Goal: Contribute content: Add original content to the website for others to see

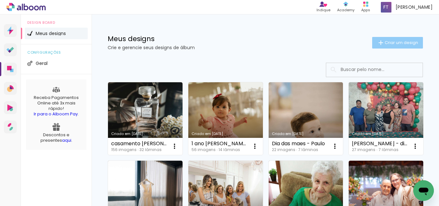
click at [374, 48] on paper-button "Criar um design" at bounding box center [397, 43] width 51 height 12
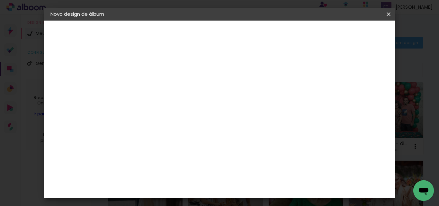
click at [155, 86] on input at bounding box center [155, 86] width 0 height 10
type input "[PERSON_NAME] 1 ANO"
type paper-input "[PERSON_NAME] 1 ANO"
click at [221, 39] on paper-button "Avançar" at bounding box center [205, 34] width 31 height 11
click at [272, 39] on paper-button "Avançar" at bounding box center [256, 34] width 31 height 11
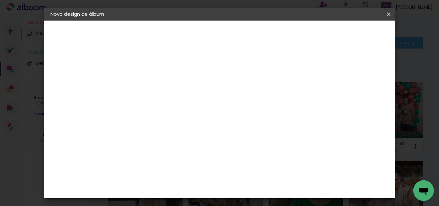
click at [180, 107] on input "text" at bounding box center [167, 112] width 25 height 10
click at [0, 0] on slot "Standard" at bounding box center [0, 0] width 0 height 0
type input "Standard"
drag, startPoint x: 234, startPoint y: 107, endPoint x: 232, endPoint y: 121, distance: 14.7
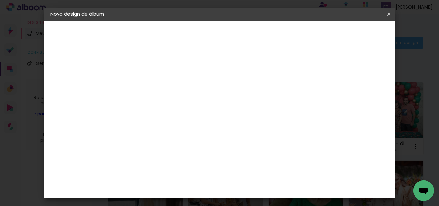
click at [0, 0] on slot "Horizontal Modelo Fechado Lâmina 15 × 20 15 × 20 cm 15.2 × 40.6 cm 20 × 25 20 ×…" at bounding box center [0, 0] width 0 height 0
click at [199, 156] on span "25 × 25" at bounding box center [184, 164] width 30 height 17
click at [260, 38] on paper-button "Avançar" at bounding box center [244, 34] width 31 height 11
click at [238, 67] on div at bounding box center [235, 69] width 6 height 6
type paper-checkbox "on"
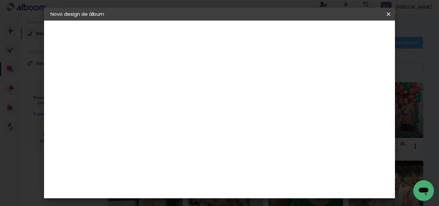
click at [274, 33] on span "Iniciar design" at bounding box center [266, 36] width 15 height 9
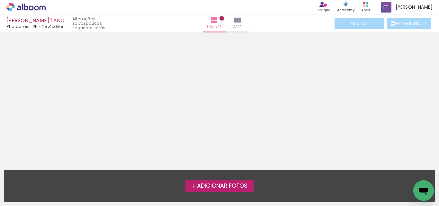
click at [209, 189] on span "Adicionar Fotos" at bounding box center [222, 186] width 50 height 6
click at [0, 0] on input "file" at bounding box center [0, 0] width 0 height 0
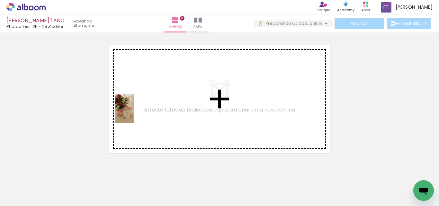
drag, startPoint x: 135, startPoint y: 187, endPoint x: 134, endPoint y: 113, distance: 73.2
click at [134, 113] on quentale-workspace at bounding box center [219, 103] width 439 height 206
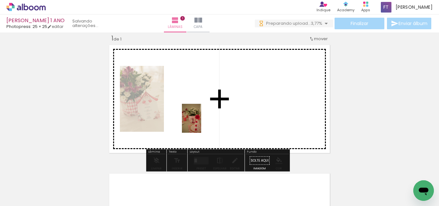
drag, startPoint x: 168, startPoint y: 182, endPoint x: 201, endPoint y: 123, distance: 68.1
click at [201, 123] on quentale-workspace at bounding box center [219, 103] width 439 height 206
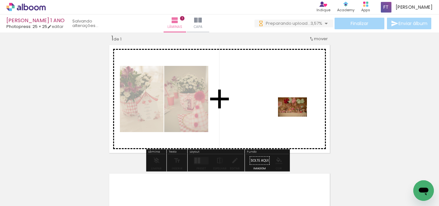
drag, startPoint x: 319, startPoint y: 187, endPoint x: 297, endPoint y: 117, distance: 73.3
click at [297, 117] on quentale-workspace at bounding box center [219, 103] width 439 height 206
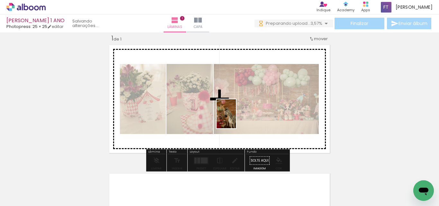
drag, startPoint x: 384, startPoint y: 189, endPoint x: 236, endPoint y: 118, distance: 164.6
click at [236, 118] on quentale-workspace at bounding box center [219, 103] width 439 height 206
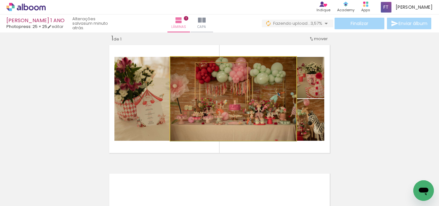
drag, startPoint x: 217, startPoint y: 130, endPoint x: 225, endPoint y: 130, distance: 8.0
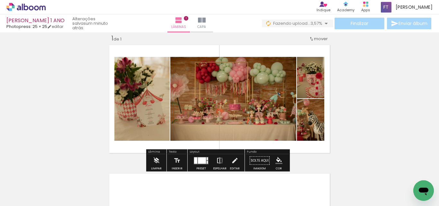
click at [217, 161] on iron-icon at bounding box center [219, 160] width 7 height 13
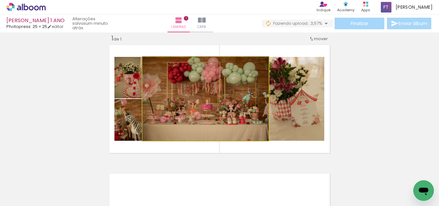
drag, startPoint x: 183, startPoint y: 118, endPoint x: 185, endPoint y: 106, distance: 12.4
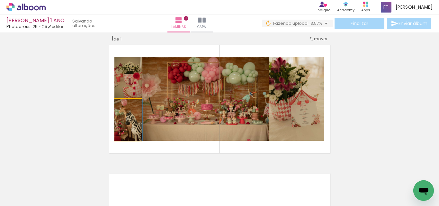
drag, startPoint x: 124, startPoint y: 122, endPoint x: 130, endPoint y: 124, distance: 6.9
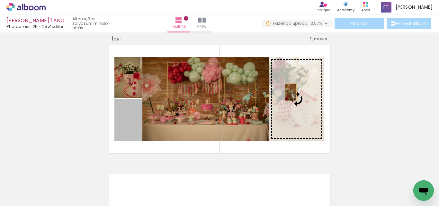
drag, startPoint x: 132, startPoint y: 127, endPoint x: 288, endPoint y: 92, distance: 159.7
click at [0, 0] on slot at bounding box center [0, 0] width 0 height 0
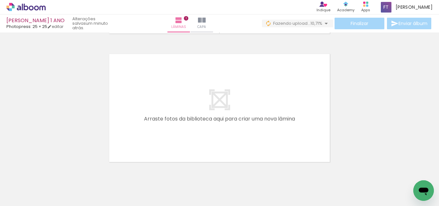
scroll to position [0, 774]
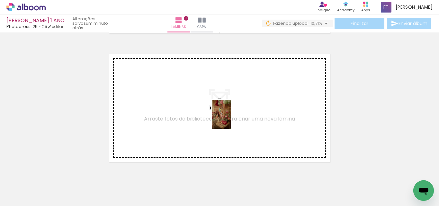
drag, startPoint x: 298, startPoint y: 181, endPoint x: 229, endPoint y: 118, distance: 93.9
click at [229, 118] on quentale-workspace at bounding box center [219, 103] width 439 height 206
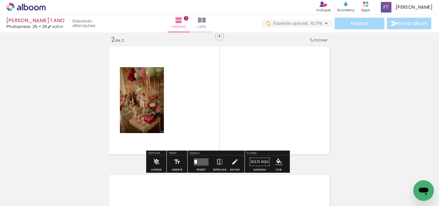
scroll to position [137, 0]
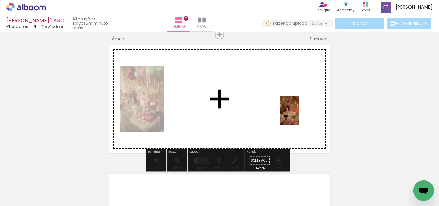
drag, startPoint x: 376, startPoint y: 189, endPoint x: 300, endPoint y: 116, distance: 106.1
click at [298, 114] on quentale-workspace at bounding box center [219, 103] width 439 height 206
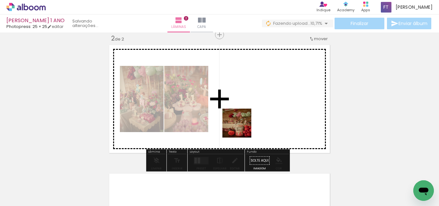
drag, startPoint x: 237, startPoint y: 190, endPoint x: 241, endPoint y: 117, distance: 73.0
click at [241, 117] on quentale-workspace at bounding box center [219, 103] width 439 height 206
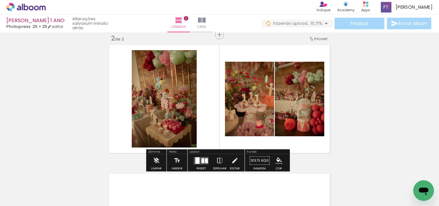
scroll to position [0, 996]
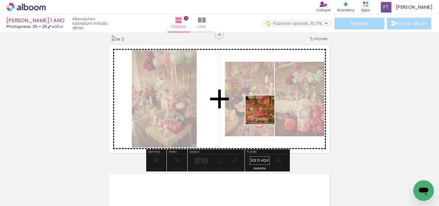
drag, startPoint x: 252, startPoint y: 188, endPoint x: 264, endPoint y: 115, distance: 74.5
click at [264, 115] on quentale-workspace at bounding box center [219, 103] width 439 height 206
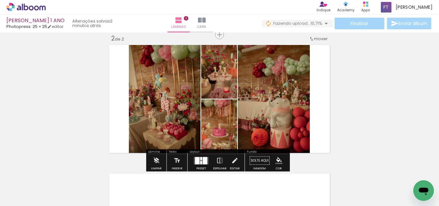
scroll to position [151, 0]
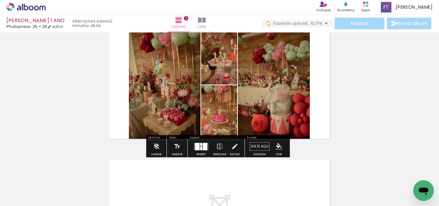
click at [203, 144] on div at bounding box center [205, 146] width 4 height 7
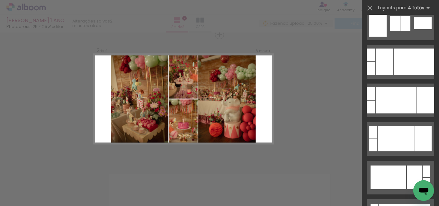
scroll to position [2145, 0]
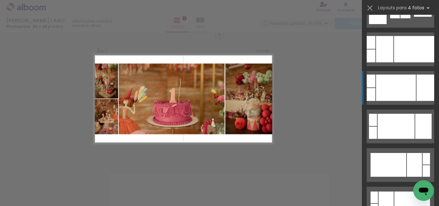
click at [396, 97] on div at bounding box center [396, 87] width 40 height 26
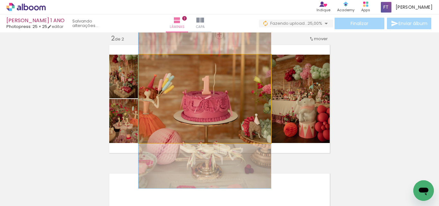
drag, startPoint x: 233, startPoint y: 102, endPoint x: 210, endPoint y: 93, distance: 24.9
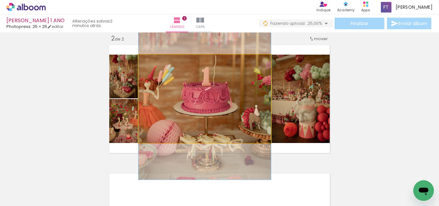
drag, startPoint x: 209, startPoint y: 116, endPoint x: 205, endPoint y: 107, distance: 9.9
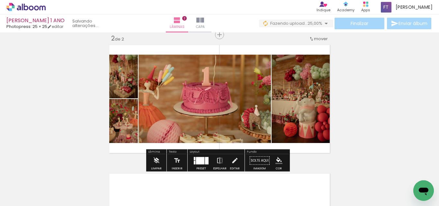
click at [348, 97] on div "Inserir lâmina 1 de 2 Inserir lâmina 2 de 2" at bounding box center [219, 91] width 439 height 386
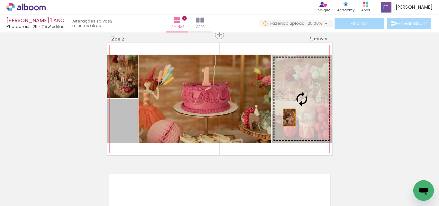
drag, startPoint x: 120, startPoint y: 127, endPoint x: 288, endPoint y: 118, distance: 168.2
click at [0, 0] on slot at bounding box center [0, 0] width 0 height 0
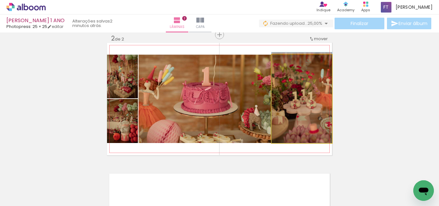
drag, startPoint x: 292, startPoint y: 93, endPoint x: 296, endPoint y: 90, distance: 5.5
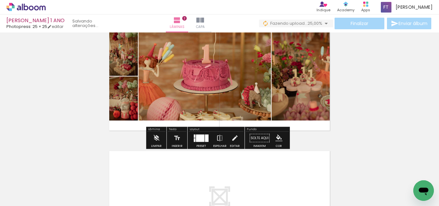
scroll to position [160, 0]
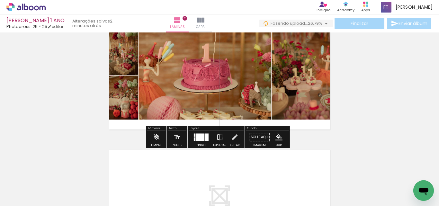
click at [218, 136] on iron-icon at bounding box center [219, 137] width 7 height 13
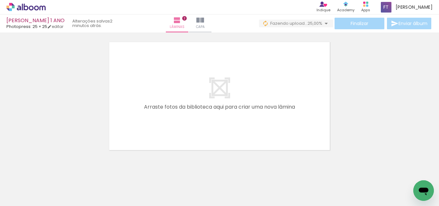
scroll to position [269, 0]
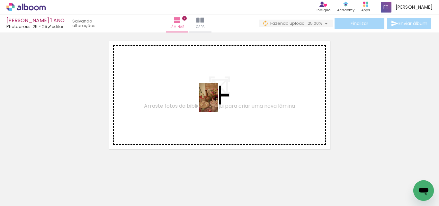
drag, startPoint x: 192, startPoint y: 185, endPoint x: 218, endPoint y: 102, distance: 86.7
click at [218, 102] on quentale-workspace at bounding box center [219, 103] width 439 height 206
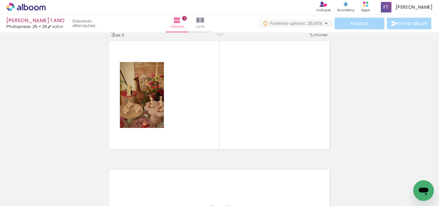
scroll to position [265, 0]
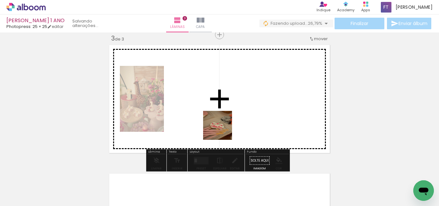
drag, startPoint x: 224, startPoint y: 183, endPoint x: 268, endPoint y: 159, distance: 50.0
click at [213, 117] on quentale-workspace at bounding box center [219, 103] width 439 height 206
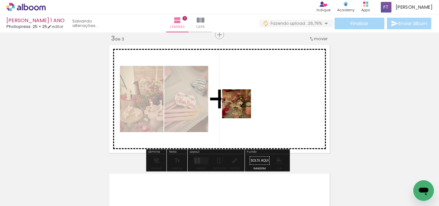
drag, startPoint x: 293, startPoint y: 185, endPoint x: 241, endPoint y: 109, distance: 92.4
click at [241, 109] on quentale-workspace at bounding box center [219, 103] width 439 height 206
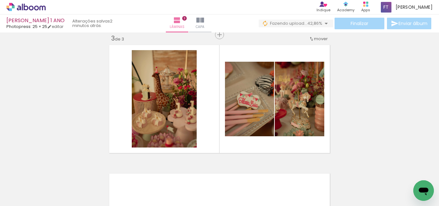
scroll to position [0, 96]
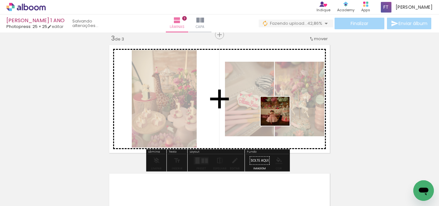
drag, startPoint x: 190, startPoint y: 189, endPoint x: 280, endPoint y: 116, distance: 115.4
click at [280, 116] on quentale-workspace at bounding box center [219, 103] width 439 height 206
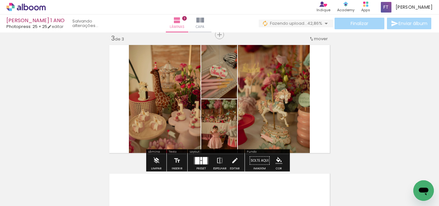
scroll to position [0, 0]
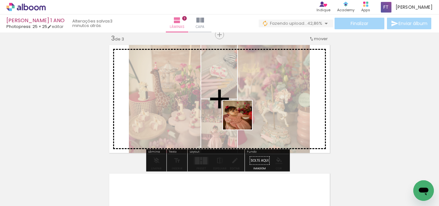
drag, startPoint x: 211, startPoint y: 190, endPoint x: 242, endPoint y: 119, distance: 77.1
click at [242, 119] on quentale-workspace at bounding box center [219, 103] width 439 height 206
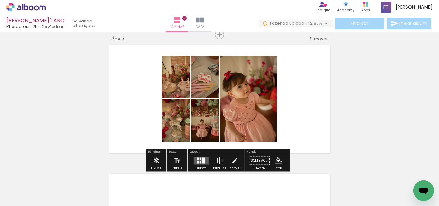
click at [204, 156] on div at bounding box center [200, 160] width 17 height 13
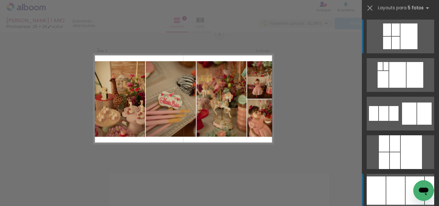
click at [396, 191] on div at bounding box center [395, 190] width 19 height 28
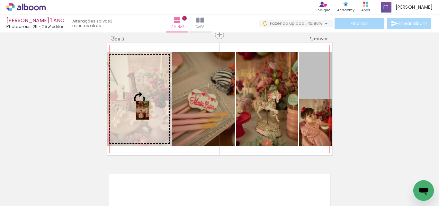
drag, startPoint x: 314, startPoint y: 81, endPoint x: 136, endPoint y: 110, distance: 180.0
click at [0, 0] on slot at bounding box center [0, 0] width 0 height 0
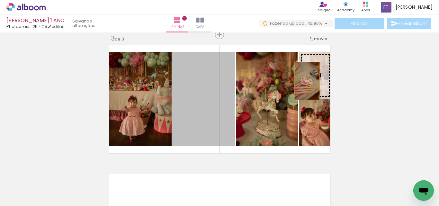
drag, startPoint x: 210, startPoint y: 131, endPoint x: 304, endPoint y: 80, distance: 106.7
click at [0, 0] on slot at bounding box center [0, 0] width 0 height 0
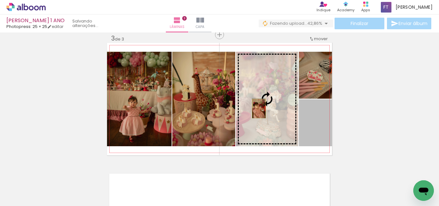
drag, startPoint x: 311, startPoint y: 127, endPoint x: 256, endPoint y: 109, distance: 57.8
click at [0, 0] on slot at bounding box center [0, 0] width 0 height 0
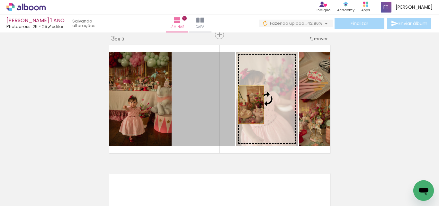
drag, startPoint x: 187, startPoint y: 120, endPoint x: 249, endPoint y: 105, distance: 64.8
click at [0, 0] on slot at bounding box center [0, 0] width 0 height 0
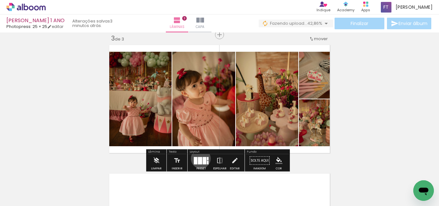
click at [199, 158] on div at bounding box center [200, 160] width 4 height 7
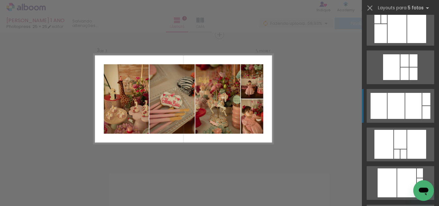
scroll to position [604, 0]
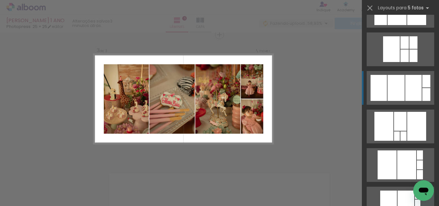
click at [396, 93] on div at bounding box center [395, 88] width 17 height 26
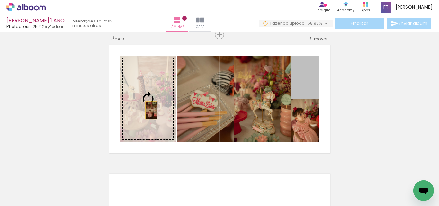
drag, startPoint x: 305, startPoint y: 86, endPoint x: 149, endPoint y: 110, distance: 158.6
click at [0, 0] on slot at bounding box center [0, 0] width 0 height 0
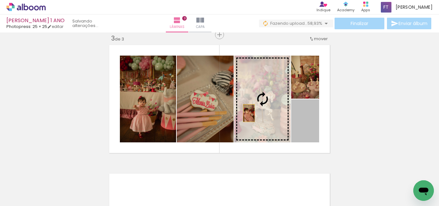
drag, startPoint x: 305, startPoint y: 134, endPoint x: 247, endPoint y: 113, distance: 62.2
click at [0, 0] on slot at bounding box center [0, 0] width 0 height 0
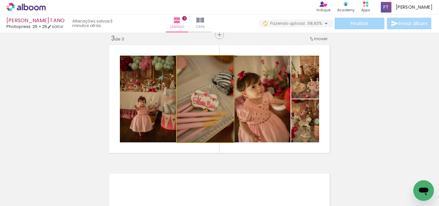
drag, startPoint x: 203, startPoint y: 133, endPoint x: 205, endPoint y: 125, distance: 7.6
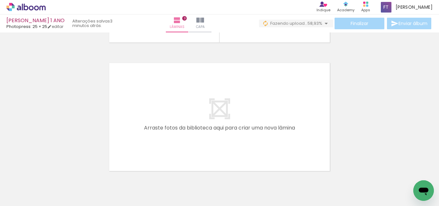
scroll to position [392, 0]
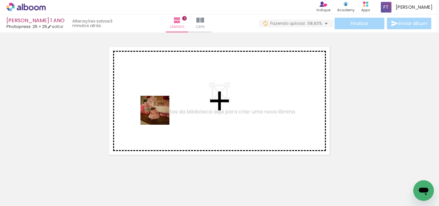
drag, startPoint x: 137, startPoint y: 188, endPoint x: 160, endPoint y: 114, distance: 76.9
click at [160, 114] on quentale-workspace at bounding box center [219, 103] width 439 height 206
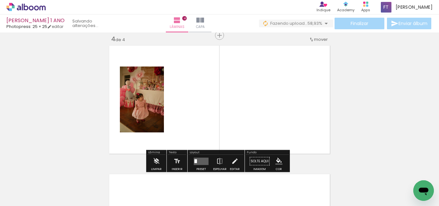
scroll to position [394, 0]
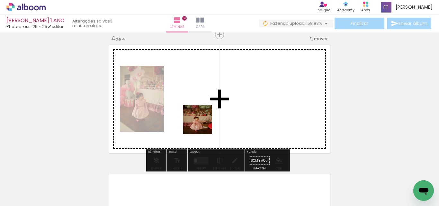
drag, startPoint x: 178, startPoint y: 188, endPoint x: 205, endPoint y: 114, distance: 79.5
click at [205, 114] on quentale-workspace at bounding box center [219, 103] width 439 height 206
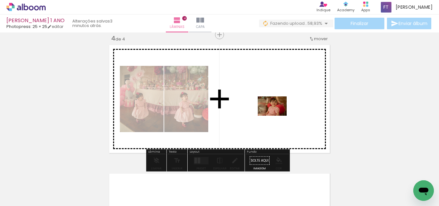
drag, startPoint x: 318, startPoint y: 189, endPoint x: 276, endPoint y: 111, distance: 87.8
click at [276, 111] on quentale-workspace at bounding box center [219, 103] width 439 height 206
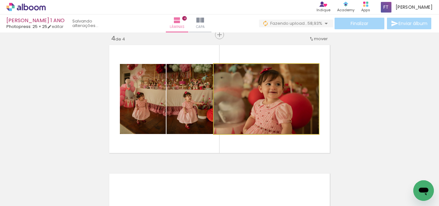
drag, startPoint x: 246, startPoint y: 109, endPoint x: 257, endPoint y: 107, distance: 11.5
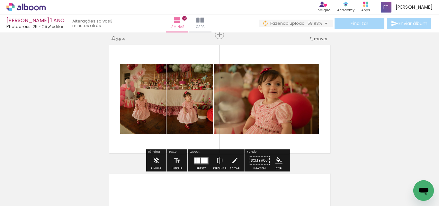
click at [197, 162] on div at bounding box center [198, 160] width 3 height 6
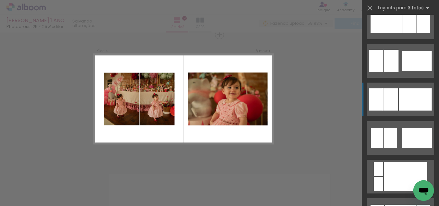
scroll to position [488, 0]
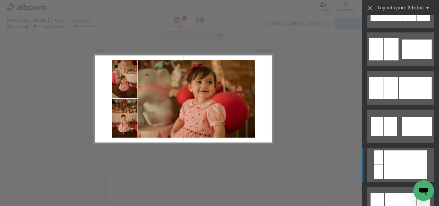
click at [386, 171] on div at bounding box center [404, 164] width 43 height 29
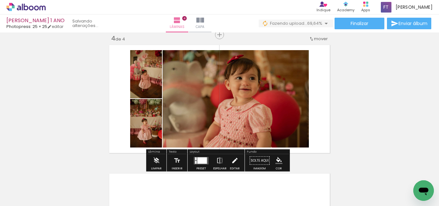
click at [231, 157] on iron-icon at bounding box center [234, 160] width 7 height 13
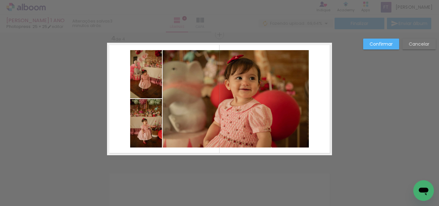
click at [227, 103] on quentale-photo at bounding box center [235, 98] width 146 height 97
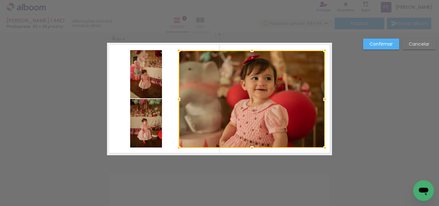
drag, startPoint x: 217, startPoint y: 101, endPoint x: 233, endPoint y: 102, distance: 16.1
click at [233, 102] on div at bounding box center [252, 98] width 146 height 97
click at [380, 47] on paper-button "Confirmar" at bounding box center [381, 44] width 36 height 11
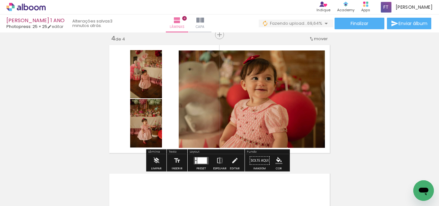
click at [197, 161] on div at bounding box center [202, 160] width 10 height 6
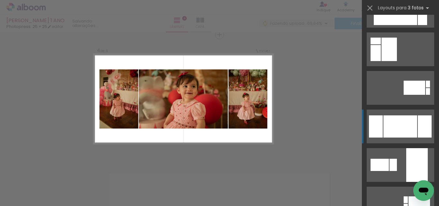
scroll to position [1117, 0]
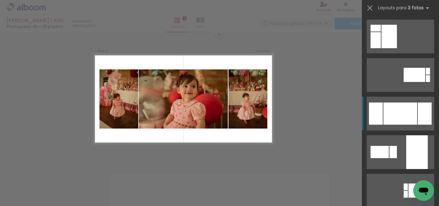
click at [402, 114] on div at bounding box center [400, 113] width 34 height 22
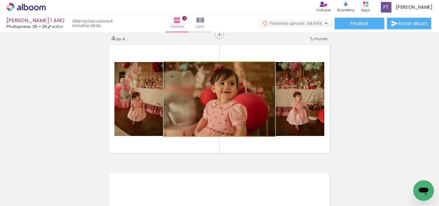
drag, startPoint x: 223, startPoint y: 116, endPoint x: 241, endPoint y: 117, distance: 17.7
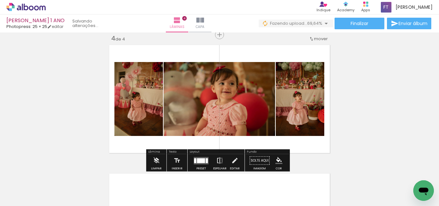
click at [217, 160] on iron-icon at bounding box center [219, 160] width 7 height 13
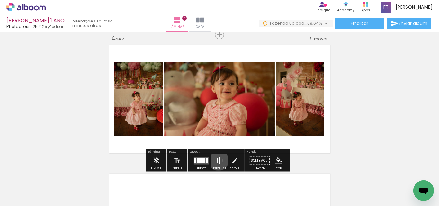
click at [217, 160] on iron-icon at bounding box center [219, 160] width 7 height 13
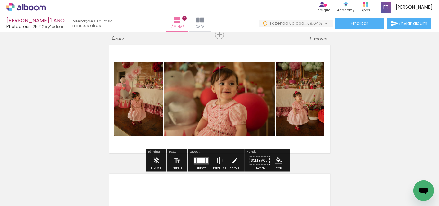
click at [233, 159] on iron-icon at bounding box center [234, 160] width 7 height 13
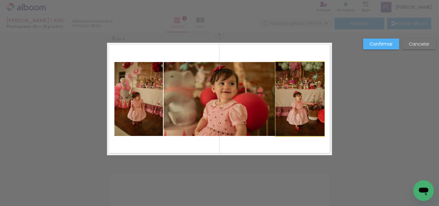
click at [299, 106] on quentale-photo at bounding box center [300, 99] width 48 height 74
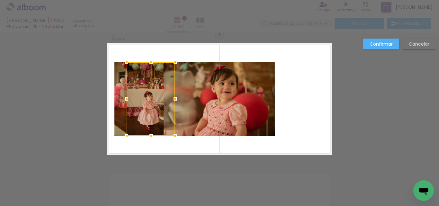
drag, startPoint x: 306, startPoint y: 104, endPoint x: 226, endPoint y: 102, distance: 79.7
click at [157, 107] on div at bounding box center [151, 99] width 48 height 74
click at [226, 103] on quentale-photo at bounding box center [218, 99] width 111 height 74
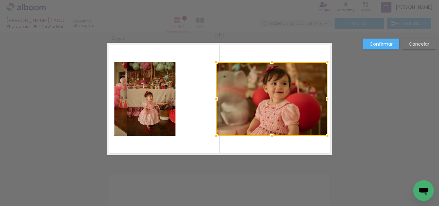
drag, startPoint x: 209, startPoint y: 103, endPoint x: 262, endPoint y: 103, distance: 52.3
click at [262, 103] on div at bounding box center [271, 99] width 111 height 74
click at [133, 108] on quentale-photo at bounding box center [151, 99] width 48 height 74
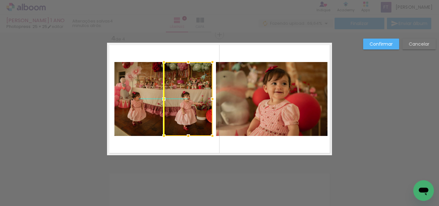
drag, startPoint x: 149, startPoint y: 104, endPoint x: 212, endPoint y: 102, distance: 63.0
click at [182, 107] on div at bounding box center [188, 99] width 48 height 74
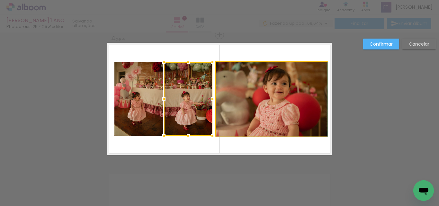
click at [249, 101] on quentale-photo at bounding box center [271, 99] width 111 height 74
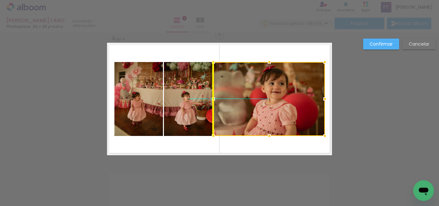
drag, startPoint x: 259, startPoint y: 99, endPoint x: 255, endPoint y: 98, distance: 3.9
click at [255, 98] on div at bounding box center [268, 99] width 111 height 74
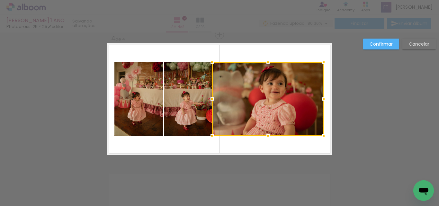
click at [268, 96] on div at bounding box center [267, 99] width 111 height 74
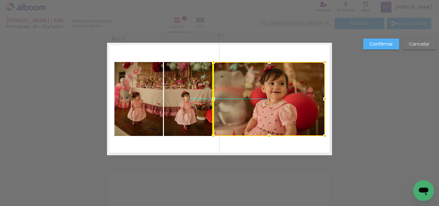
click at [250, 97] on div at bounding box center [268, 99] width 111 height 74
click at [0, 0] on slot "Confirmar" at bounding box center [0, 0] width 0 height 0
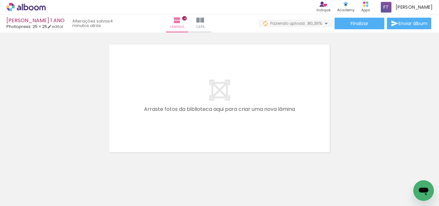
scroll to position [526, 0]
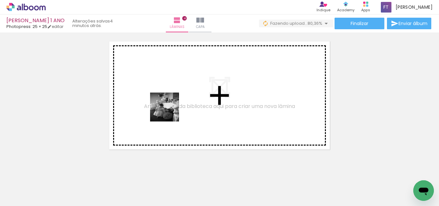
drag, startPoint x: 249, startPoint y: 187, endPoint x: 61, endPoint y: 187, distance: 188.2
click at [167, 110] on quentale-workspace at bounding box center [219, 103] width 439 height 206
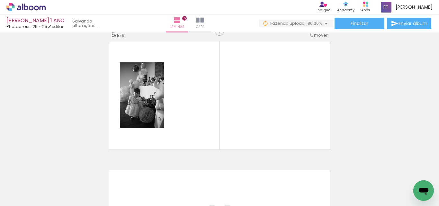
scroll to position [522, 0]
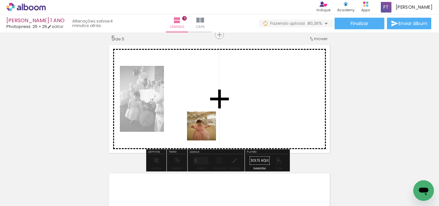
drag, startPoint x: 67, startPoint y: 188, endPoint x: 116, endPoint y: 180, distance: 49.7
click at [206, 130] on quentale-workspace at bounding box center [219, 103] width 439 height 206
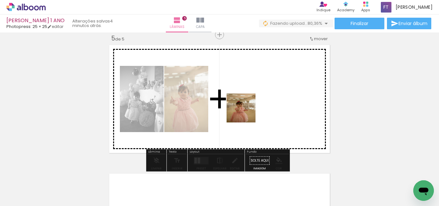
drag, startPoint x: 100, startPoint y: 189, endPoint x: 247, endPoint y: 112, distance: 165.8
click at [247, 112] on quentale-workspace at bounding box center [219, 103] width 439 height 206
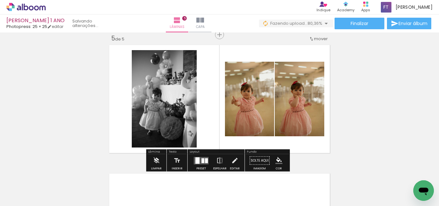
click at [195, 159] on div at bounding box center [197, 160] width 4 height 6
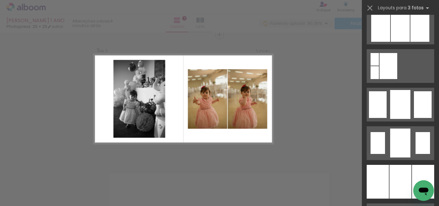
scroll to position [448, 0]
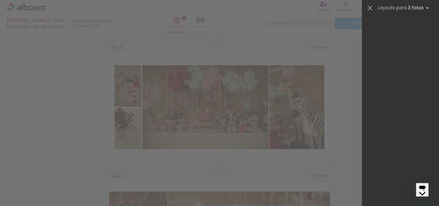
scroll to position [522, 0]
